Goal: Task Accomplishment & Management: Complete application form

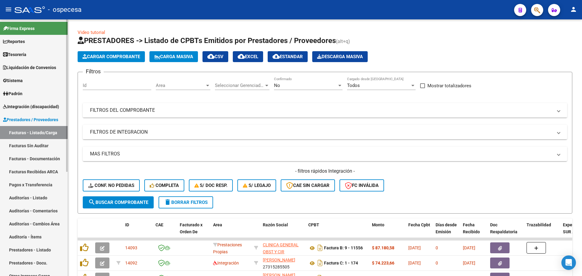
click at [49, 134] on link "Facturas - Listado/Carga" at bounding box center [34, 132] width 68 height 13
click at [176, 57] on span "Carga Masiva" at bounding box center [173, 56] width 39 height 5
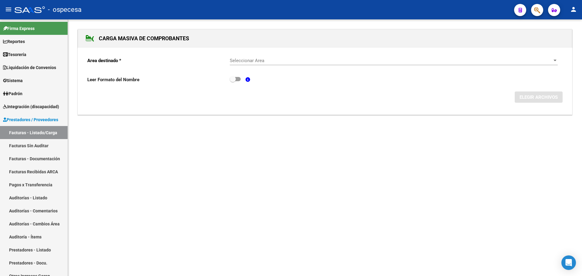
click at [417, 65] on div "Seleccionar Area Seleccionar Area" at bounding box center [394, 58] width 328 height 13
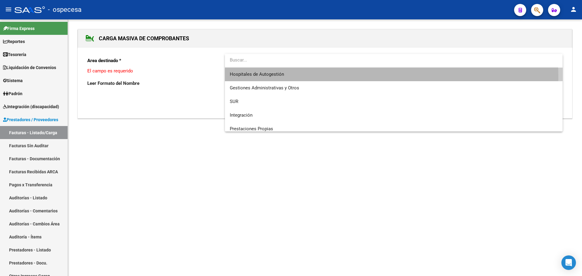
click at [311, 77] on span "Hospitales de Autogestión" at bounding box center [394, 75] width 328 height 14
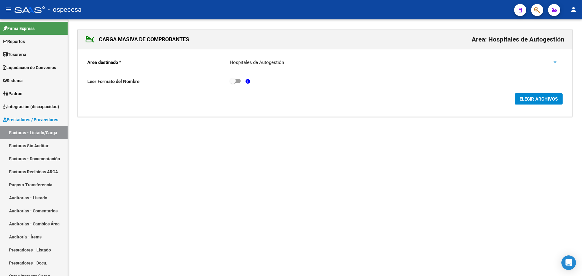
click at [531, 97] on span "ELEGIR ARCHIVOS" at bounding box center [538, 98] width 38 height 5
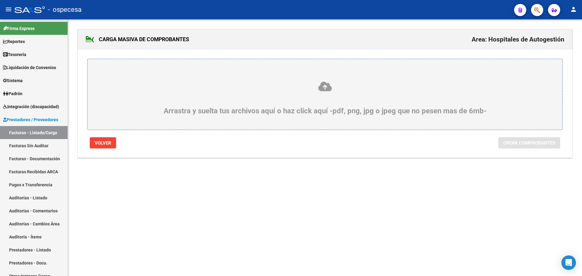
click at [182, 98] on div "Arrastra y suelta tus archivos aquí o haz click aquí -pdf, png, jpg o jpeg que …" at bounding box center [324, 98] width 445 height 34
click at [0, 0] on input "Arrastra y suelta tus archivos aquí o haz click aquí -pdf, png, jpg o jpeg que …" at bounding box center [0, 0] width 0 height 0
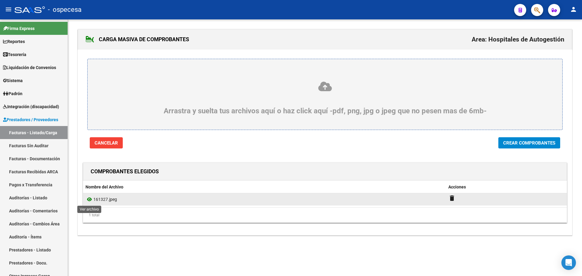
click at [90, 201] on icon at bounding box center [89, 199] width 8 height 7
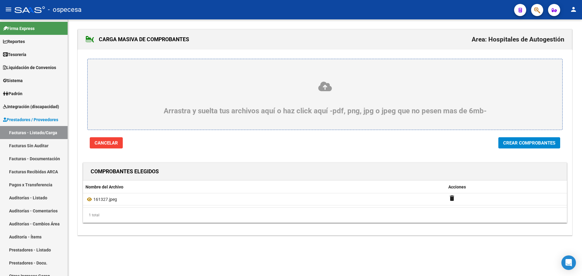
click at [518, 146] on button "Crear Comprobantes" at bounding box center [529, 142] width 62 height 11
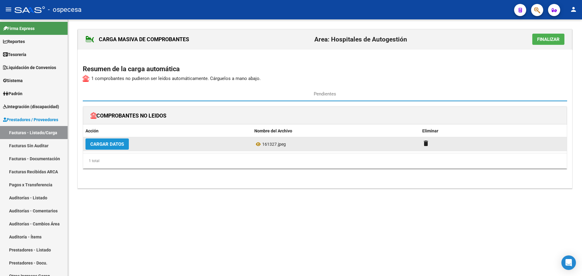
click at [108, 145] on span "Cargar Datos" at bounding box center [107, 144] width 34 height 5
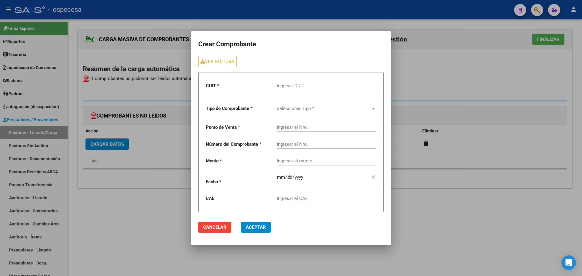
click at [295, 81] on div "Ingresar CUIT" at bounding box center [326, 83] width 99 height 13
click at [297, 85] on input "Ingresar CUIT" at bounding box center [326, 85] width 99 height 5
type input "30-61591554-4"
click at [298, 112] on div "Seleccionar Tipo * Seleccionar Tipo *" at bounding box center [326, 106] width 99 height 13
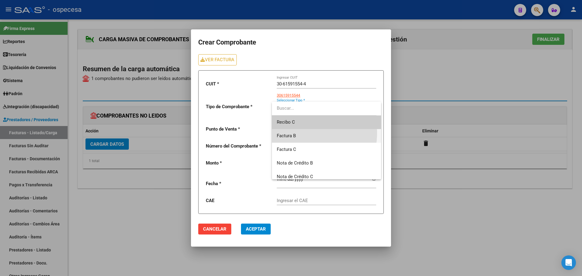
click at [297, 133] on span "Factura B" at bounding box center [326, 136] width 99 height 14
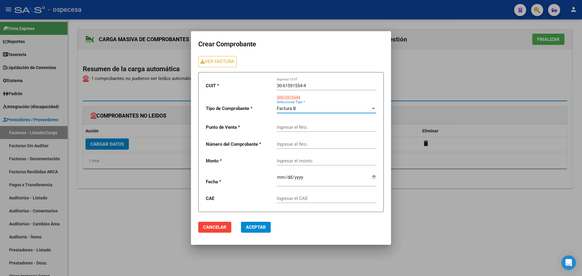
click at [297, 110] on div "Factura B" at bounding box center [324, 108] width 94 height 5
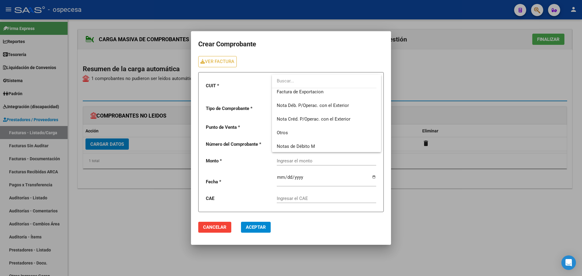
scroll to position [359, 0]
click at [308, 132] on span "Otros" at bounding box center [326, 132] width 99 height 14
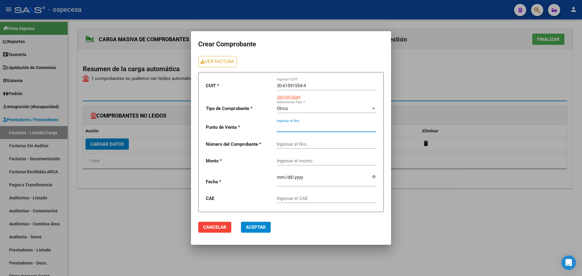
click at [293, 125] on input "Ingresar el Nro." at bounding box center [326, 127] width 99 height 5
type input "102"
click at [299, 142] on input "Ingresar el Nro." at bounding box center [326, 144] width 99 height 5
type input "161327"
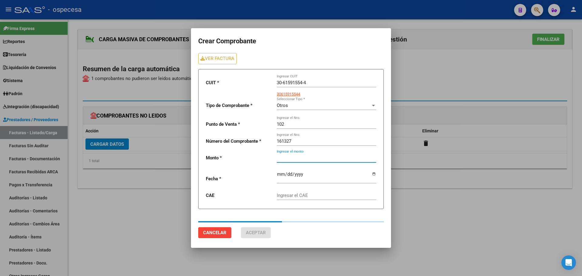
click at [304, 159] on input "Ingresar el monto" at bounding box center [326, 157] width 99 height 5
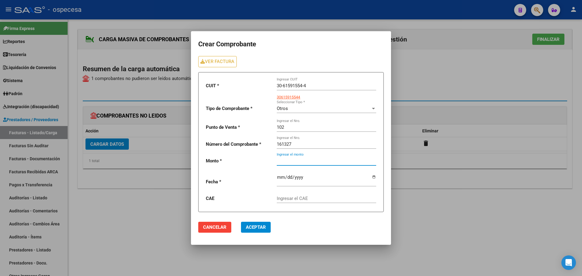
click at [219, 233] on button "Cancelar" at bounding box center [214, 227] width 33 height 11
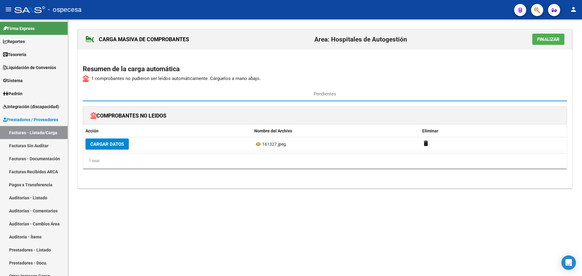
click at [330, 201] on div "CARGA MASIVA DE COMPROBANTES Area: Hospitales de Autogestión Finalizar Resumen …" at bounding box center [325, 114] width 514 height 191
click at [541, 41] on span "Finalizar" at bounding box center [548, 39] width 22 height 5
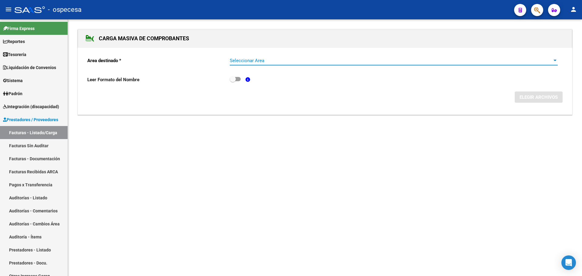
click at [244, 59] on span "Seleccionar Area" at bounding box center [391, 60] width 322 height 5
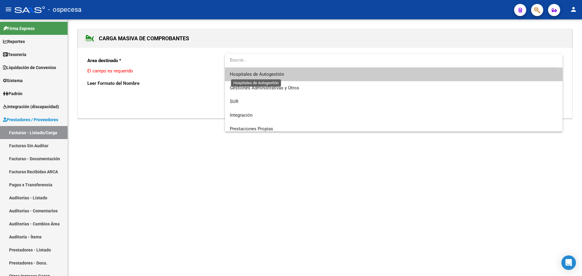
click at [269, 72] on span "Hospitales de Autogestión" at bounding box center [257, 74] width 54 height 5
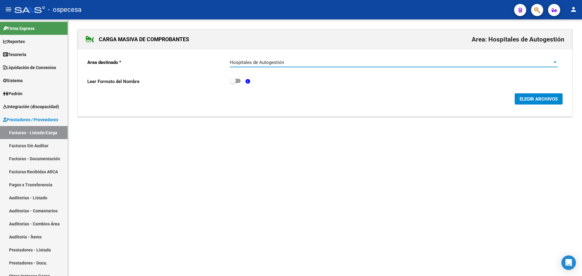
click at [532, 99] on span "ELEGIR ARCHIVOS" at bounding box center [538, 98] width 38 height 5
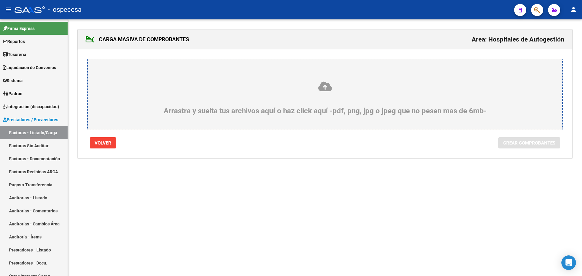
click at [327, 112] on div "Arrastra y suelta tus archivos aquí o haz click aquí -pdf, png, jpg o jpeg que …" at bounding box center [324, 98] width 445 height 34
click at [0, 0] on input "Arrastra y suelta tus archivos aquí o haz click aquí -pdf, png, jpg o jpeg que …" at bounding box center [0, 0] width 0 height 0
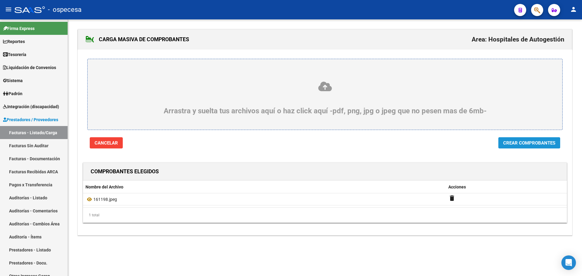
click at [525, 143] on span "Crear Comprobantes" at bounding box center [529, 142] width 52 height 5
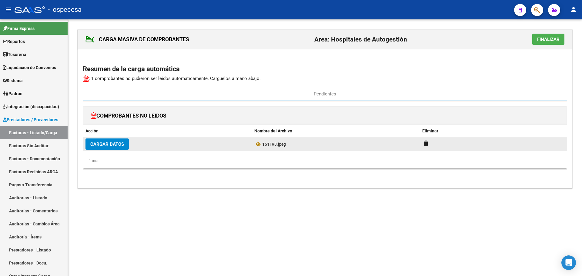
click at [117, 143] on span "Cargar Datos" at bounding box center [107, 144] width 34 height 5
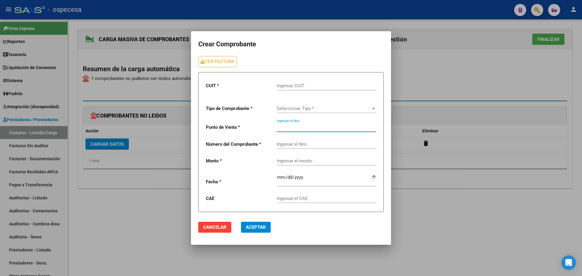
click at [297, 128] on input "Ingresar el Nro." at bounding box center [326, 127] width 99 height 5
click at [297, 140] on div "Ingresar el Nro." at bounding box center [326, 142] width 99 height 13
type input "161198"
click at [307, 156] on div "Ingresar el monto" at bounding box center [326, 158] width 99 height 13
click at [229, 227] on button "Cancelar" at bounding box center [214, 227] width 33 height 11
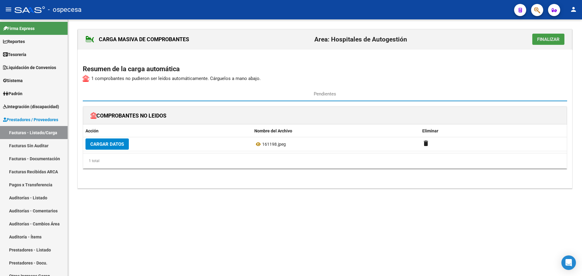
click at [539, 44] on button "Finalizar" at bounding box center [548, 39] width 32 height 11
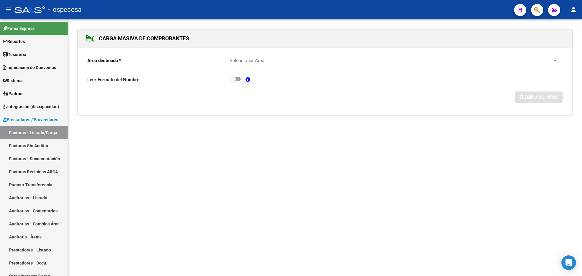
click at [253, 60] on span "Seleccionar Area" at bounding box center [391, 60] width 322 height 5
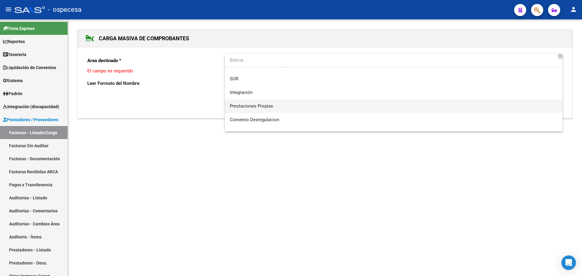
scroll to position [0, 0]
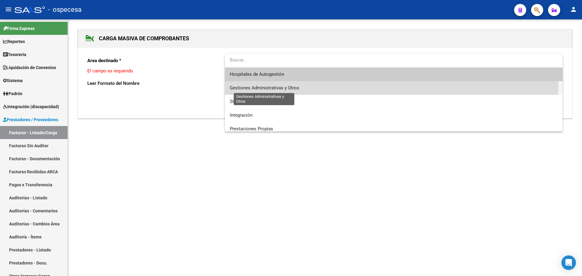
click at [269, 86] on span "Gestiones Administrativas y Otros" at bounding box center [264, 87] width 69 height 5
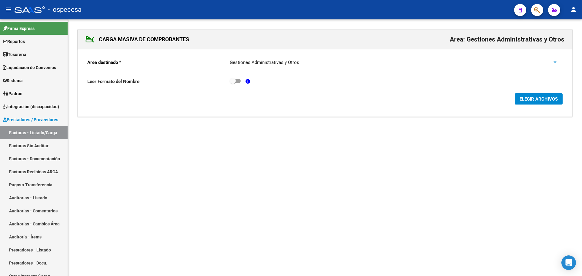
click at [532, 97] on span "ELEGIR ARCHIVOS" at bounding box center [538, 98] width 38 height 5
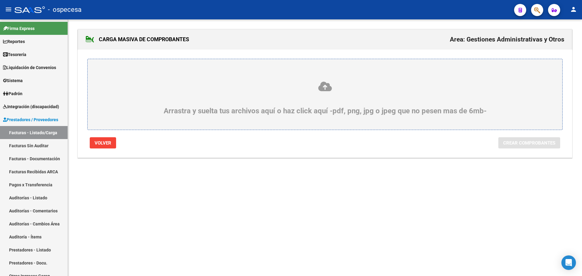
click at [300, 106] on div "Arrastra y suelta tus archivos aquí o haz click aquí -pdf, png, jpg o jpeg que …" at bounding box center [324, 98] width 445 height 34
click at [0, 0] on input "Arrastra y suelta tus archivos aquí o haz click aquí -pdf, png, jpg o jpeg que …" at bounding box center [0, 0] width 0 height 0
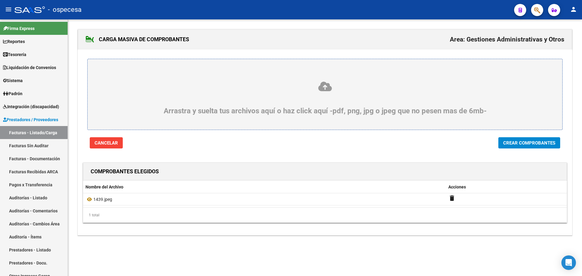
click at [541, 141] on span "Crear Comprobantes" at bounding box center [529, 142] width 52 height 5
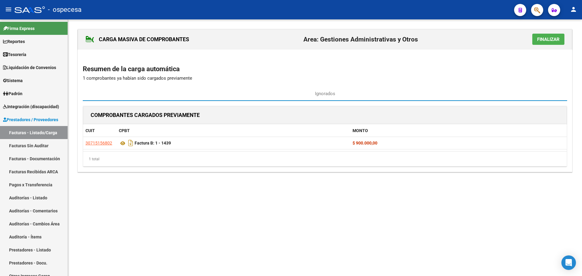
click at [554, 40] on span "Finalizar" at bounding box center [548, 39] width 22 height 5
